Goal: Task Accomplishment & Management: Manage account settings

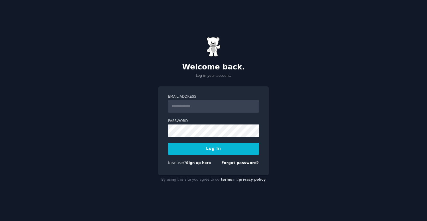
type input "**********"
click at [168, 143] on button "Log In" at bounding box center [213, 149] width 91 height 12
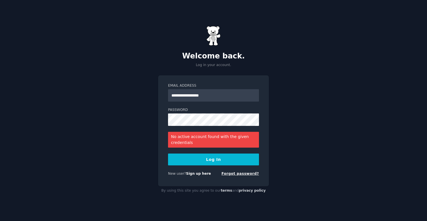
click at [247, 174] on link "Forgot password?" at bounding box center [240, 174] width 38 height 4
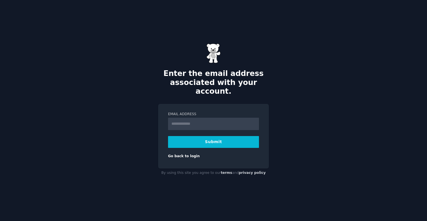
click at [228, 126] on form "Email Address Submit Go back to login" at bounding box center [213, 135] width 91 height 47
click at [228, 121] on input "Email Address" at bounding box center [213, 124] width 91 height 12
type input "**********"
click at [218, 142] on button "Submit" at bounding box center [213, 142] width 91 height 12
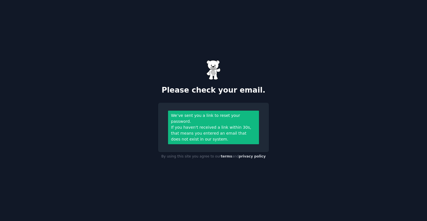
click at [189, 62] on div "Please check your email. We’ve sent you a link to reset your password. If you h…" at bounding box center [213, 110] width 427 height 221
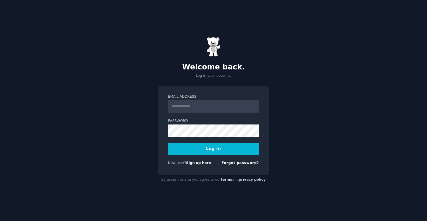
click at [177, 106] on input "Email Address" at bounding box center [213, 106] width 91 height 12
type input "**********"
click at [168, 143] on button "Log In" at bounding box center [213, 149] width 91 height 12
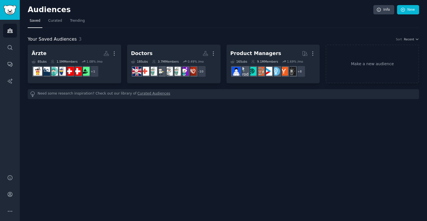
click at [257, 132] on div "Audiences Info New Saved Curated Trending Your Saved Audiences 3 Sort Recent Är…" at bounding box center [223, 110] width 407 height 221
click at [367, 69] on link "Make a new audience" at bounding box center [371, 64] width 93 height 39
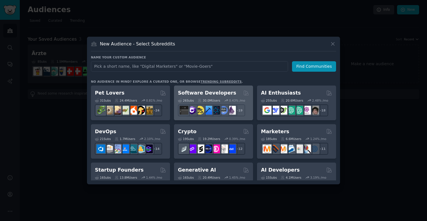
click at [213, 93] on h2 "Software Developers" at bounding box center [207, 92] width 58 height 7
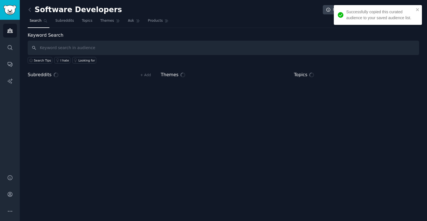
click at [417, 7] on div "Successfully copied this curated audience to your saved audience list." at bounding box center [378, 15] width 88 height 20
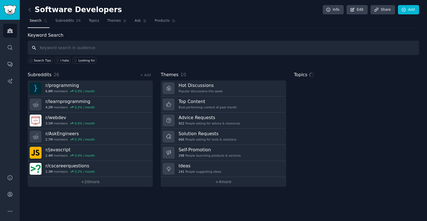
click at [138, 48] on input "text" at bounding box center [223, 48] width 391 height 14
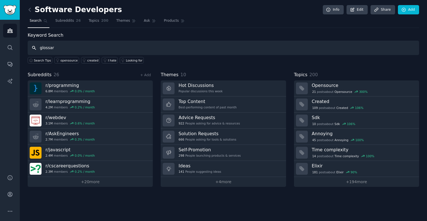
type input "glossar"
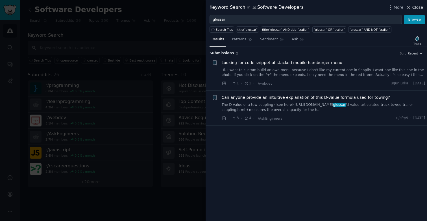
click at [419, 6] on span "Close" at bounding box center [417, 8] width 11 height 6
